Goal: Go to known website: Access a specific website the user already knows

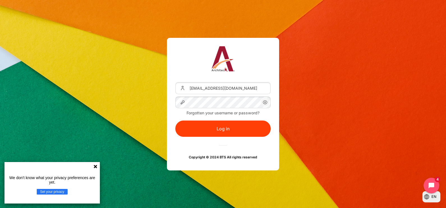
click at [96, 164] on div "We don't know what your privacy preferences are yet. Set your privacy" at bounding box center [51, 183] width 95 height 42
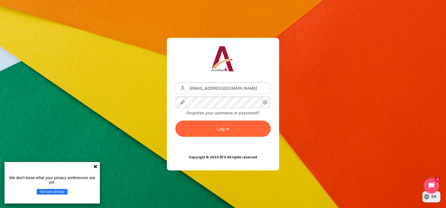
click at [248, 129] on button "Log in" at bounding box center [222, 129] width 95 height 16
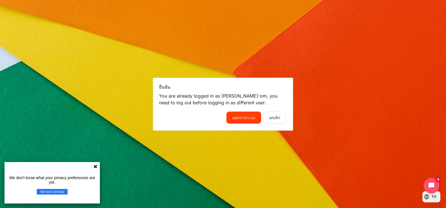
click at [96, 166] on icon at bounding box center [95, 166] width 3 height 3
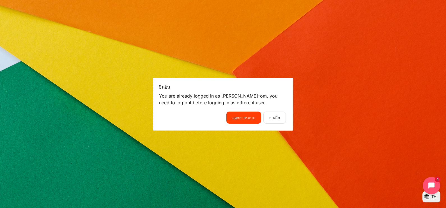
click at [429, 185] on icon "Open chat widget" at bounding box center [432, 186] width 6 height 6
